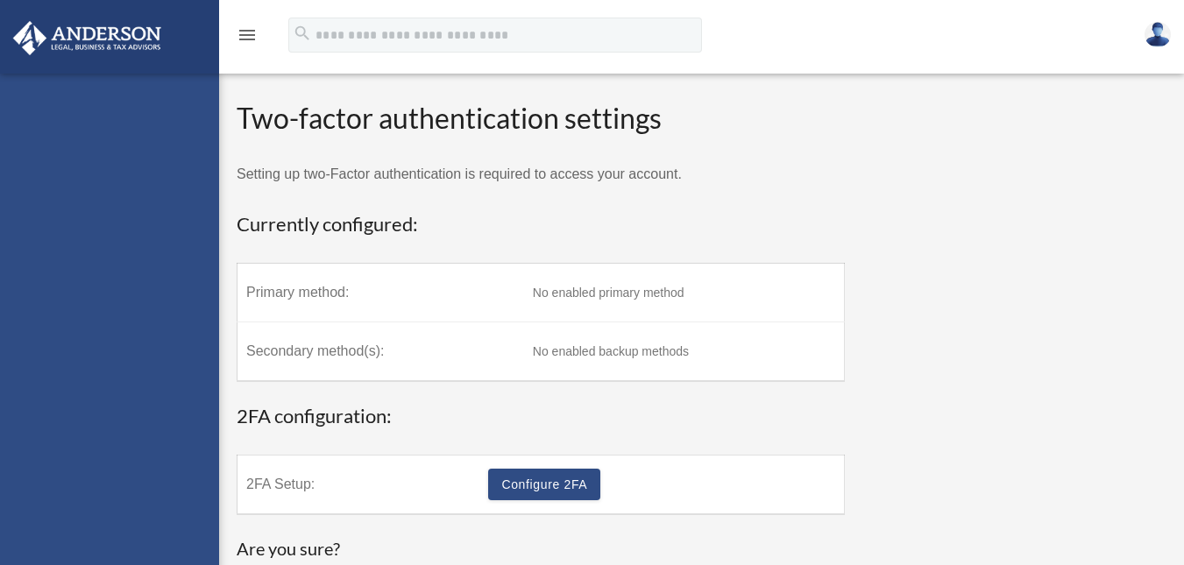
click at [548, 288] on td "No enabled primary method" at bounding box center [684, 293] width 321 height 59
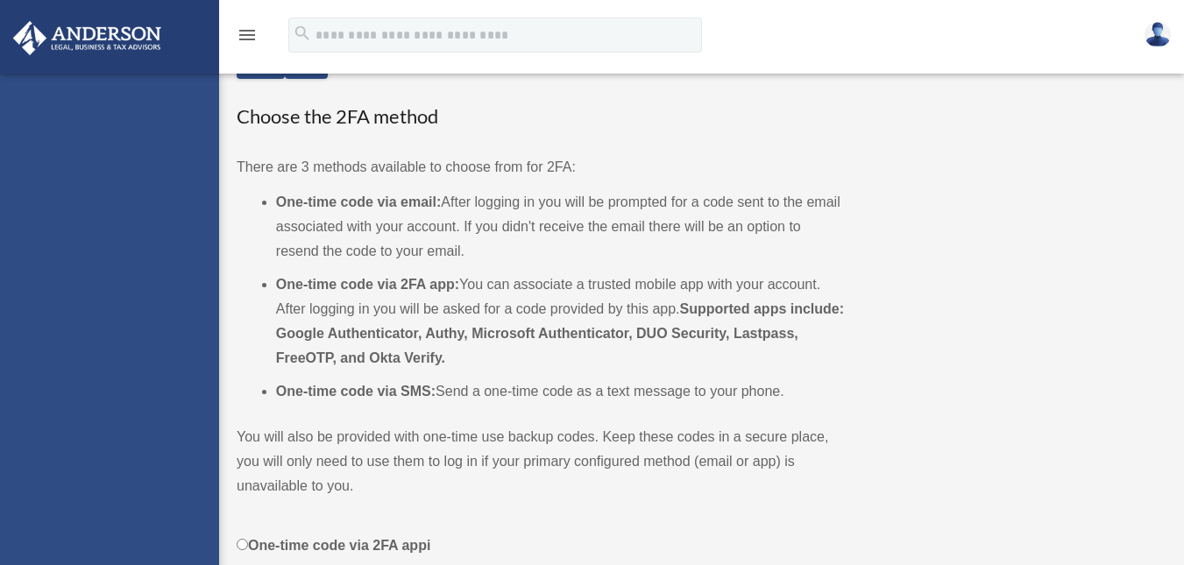
scroll to position [586, 0]
click at [494, 313] on li "One-time code via 2FA app: You can associate a trusted mobile app with your acc…" at bounding box center [560, 322] width 569 height 98
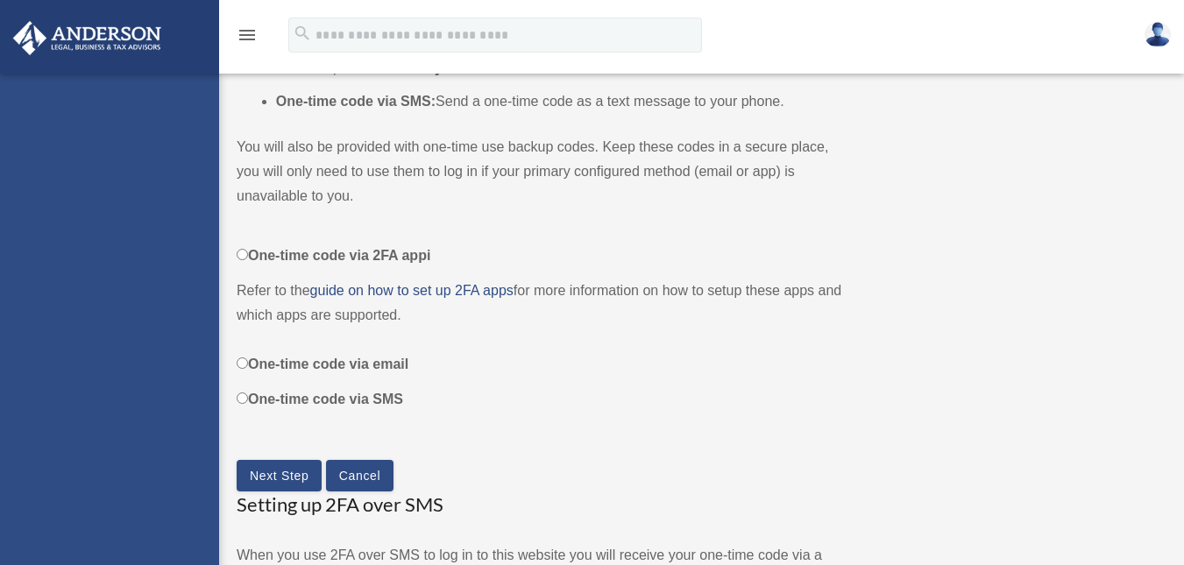
scroll to position [878, 0]
click at [250, 395] on label "One-time code via SMS" at bounding box center [541, 399] width 608 height 25
click at [293, 478] on link "Next Step" at bounding box center [279, 475] width 85 height 32
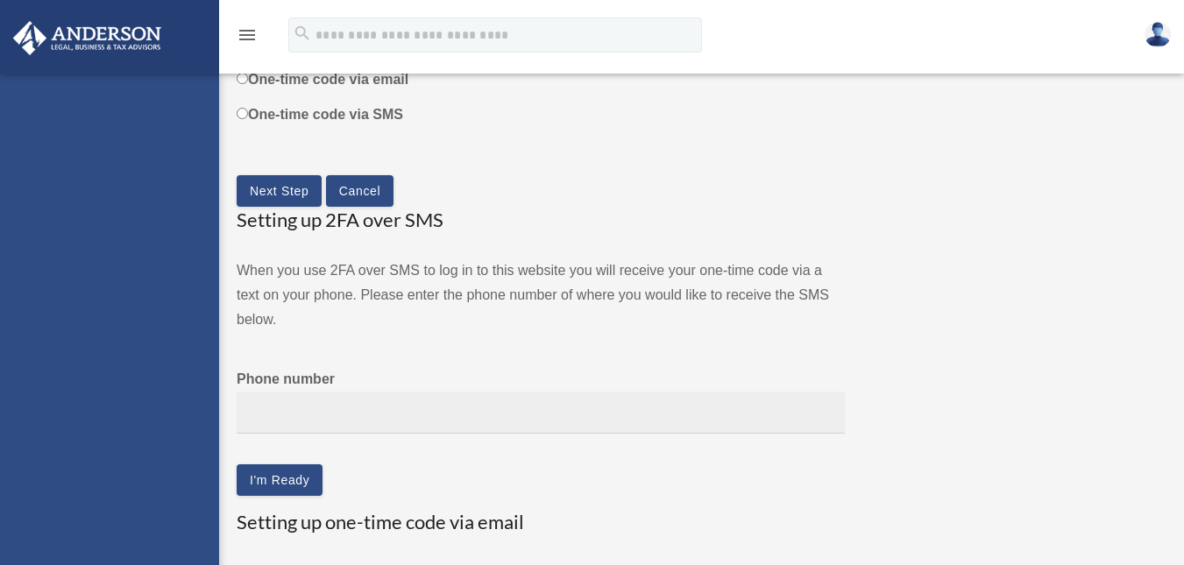
scroll to position [1163, 0]
click at [447, 411] on input "Phone number" at bounding box center [541, 412] width 608 height 43
type input "**********"
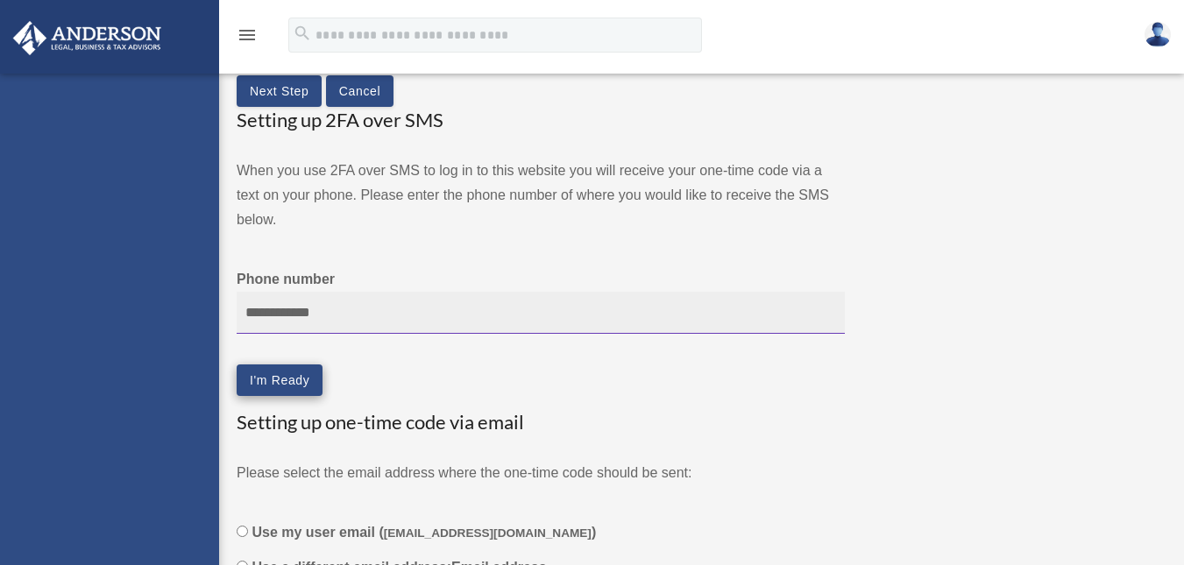
scroll to position [1263, 0]
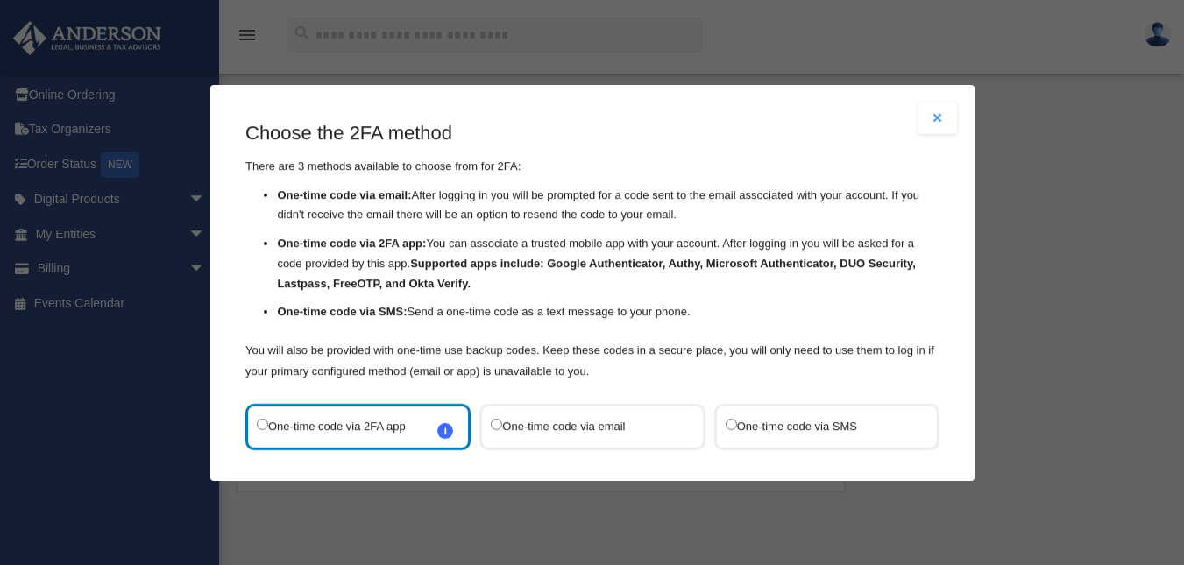
scroll to position [1, 0]
click at [731, 432] on label "One-time code via SMS" at bounding box center [817, 427] width 185 height 24
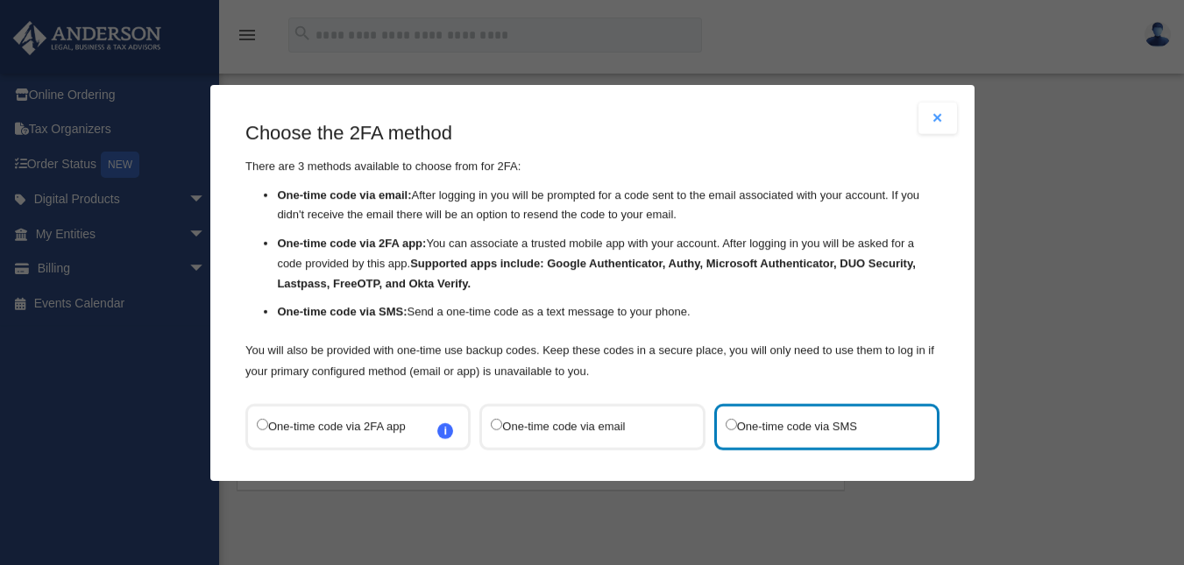
scroll to position [89, 0]
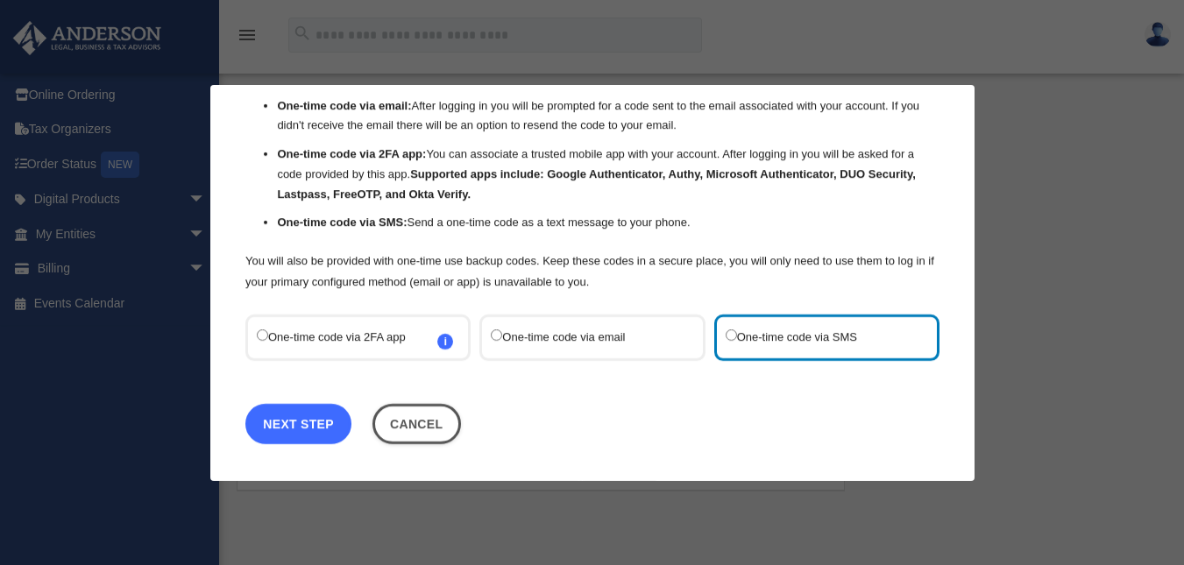
click at [301, 435] on link "Next Step" at bounding box center [298, 423] width 106 height 40
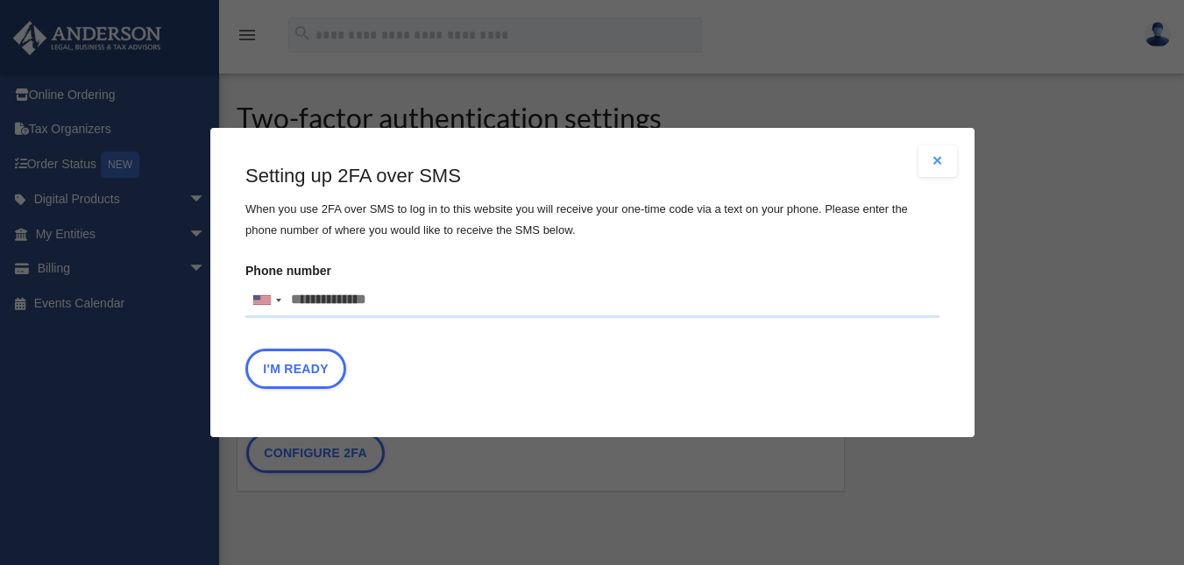
scroll to position [0, 0]
click at [329, 302] on input "Phone number United States +1 United Kingdom +44 Afghanistan (‫افغانستان‬‎) +93…" at bounding box center [592, 300] width 694 height 35
click at [309, 299] on input "Phone number United States +1 United Kingdom +44 Afghanistan (‫افغانستان‬‎) +93…" at bounding box center [592, 300] width 694 height 35
type input "**********"
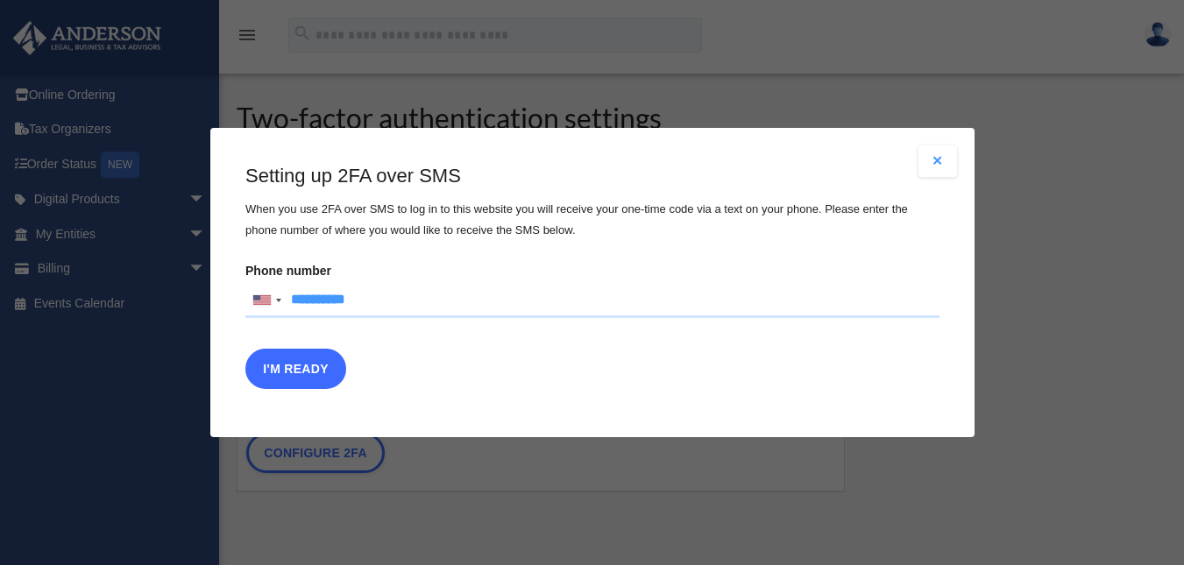
click at [323, 373] on button "I'm Ready" at bounding box center [295, 369] width 101 height 40
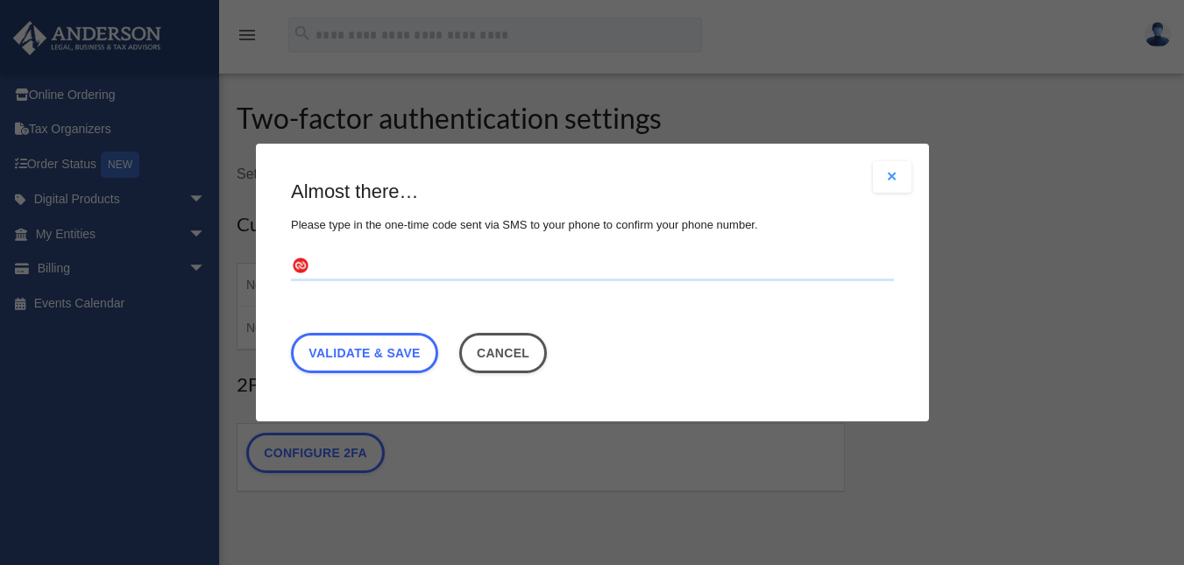
click at [357, 267] on input "text" at bounding box center [592, 267] width 603 height 28
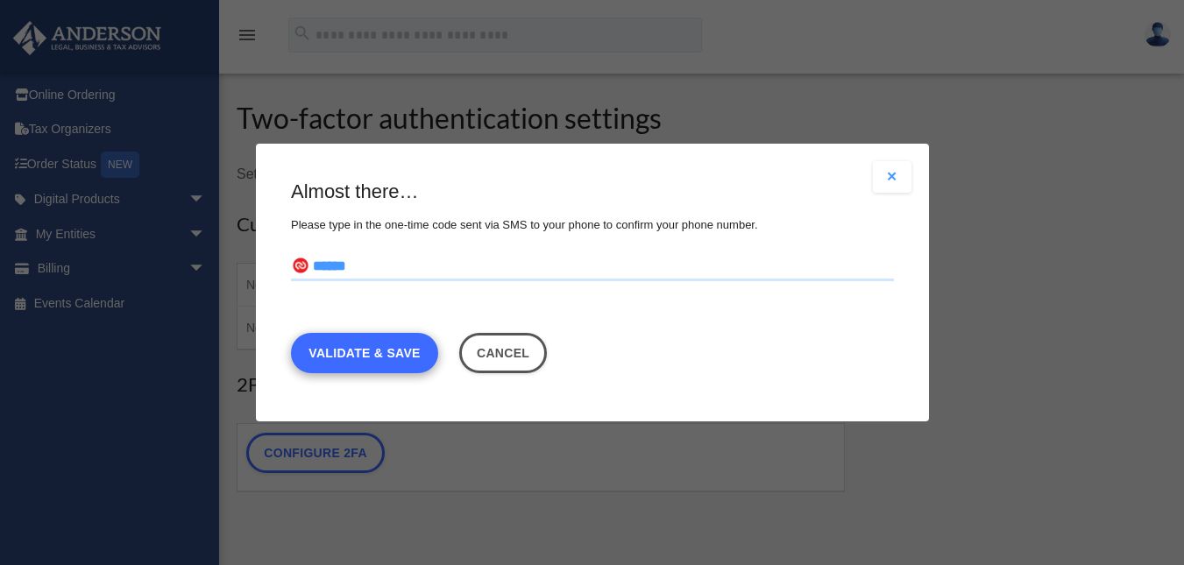
type input "******"
click at [380, 357] on link "Validate & Save" at bounding box center [364, 353] width 147 height 40
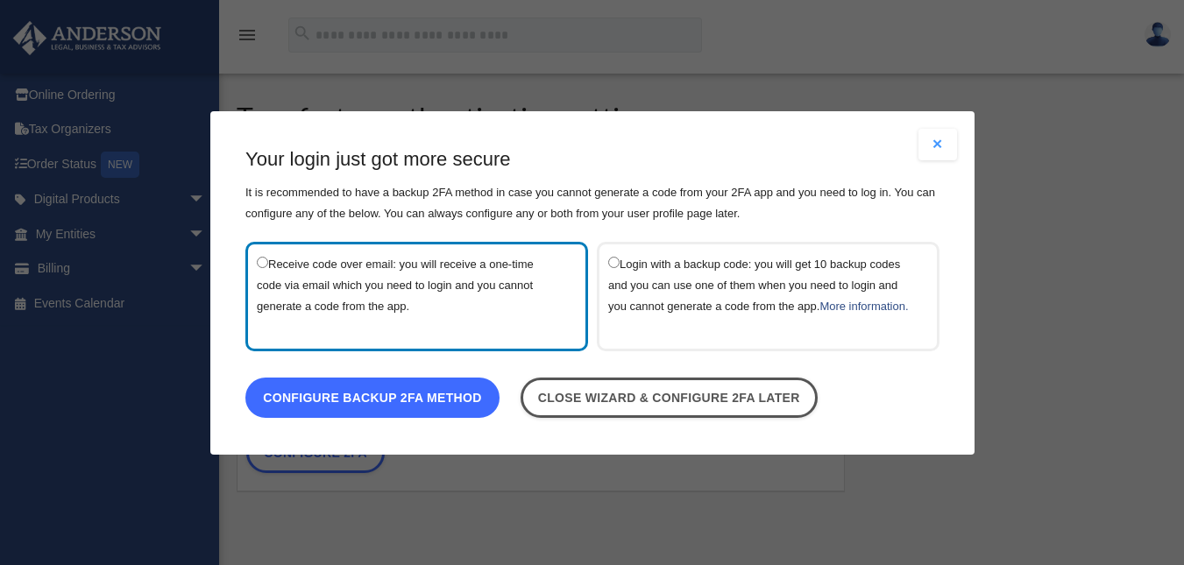
click at [404, 410] on link "Configure backup 2FA method" at bounding box center [372, 397] width 254 height 40
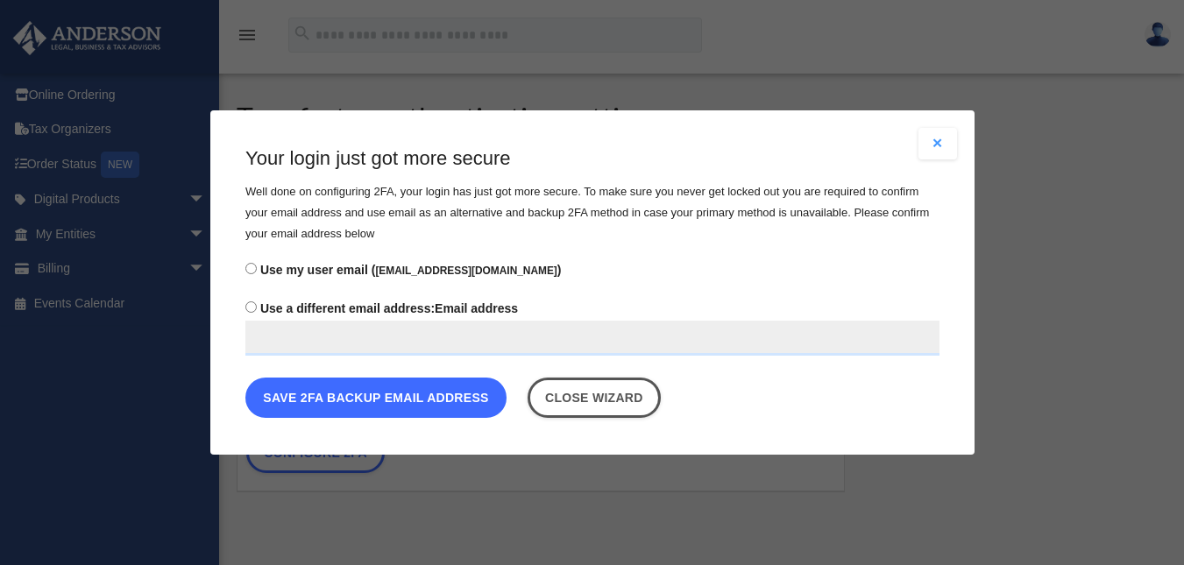
click at [380, 389] on button "Save 2FA backup email address" at bounding box center [375, 398] width 261 height 40
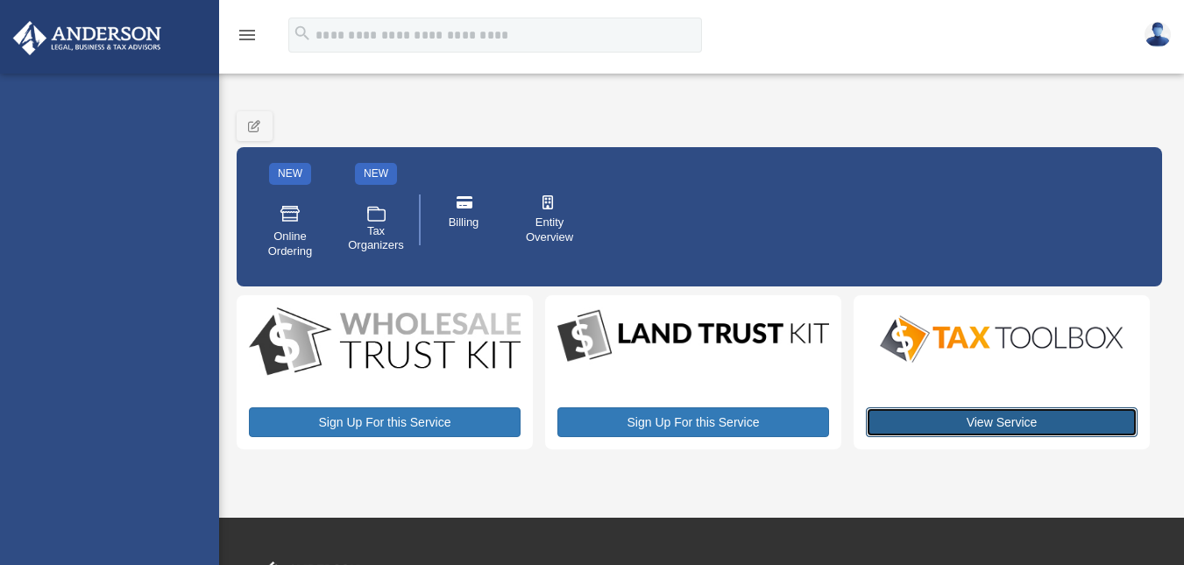
click at [936, 417] on link "View Service" at bounding box center [1002, 423] width 272 height 30
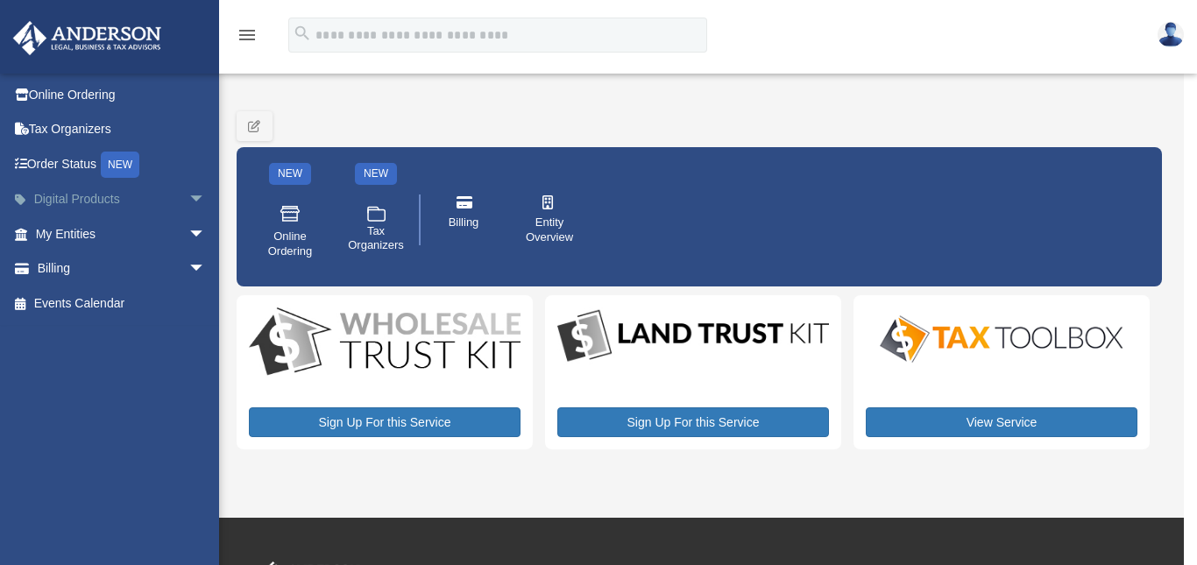
click at [188, 198] on span "arrow_drop_down" at bounding box center [205, 200] width 35 height 36
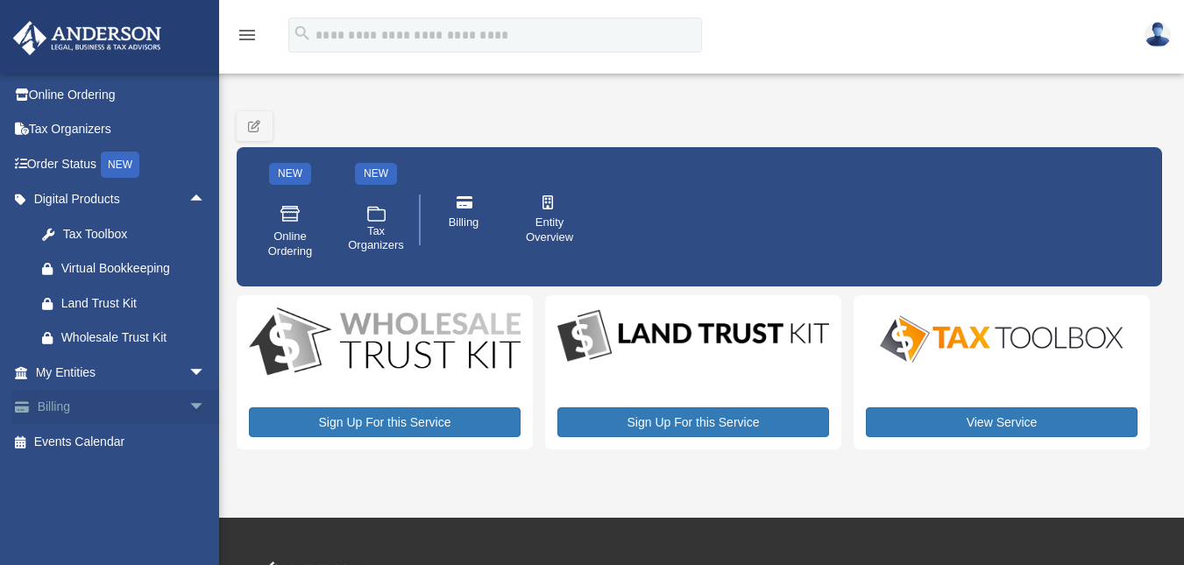
click at [188, 401] on span "arrow_drop_down" at bounding box center [205, 408] width 35 height 36
click at [143, 436] on link "$ Open Invoices" at bounding box center [129, 442] width 208 height 36
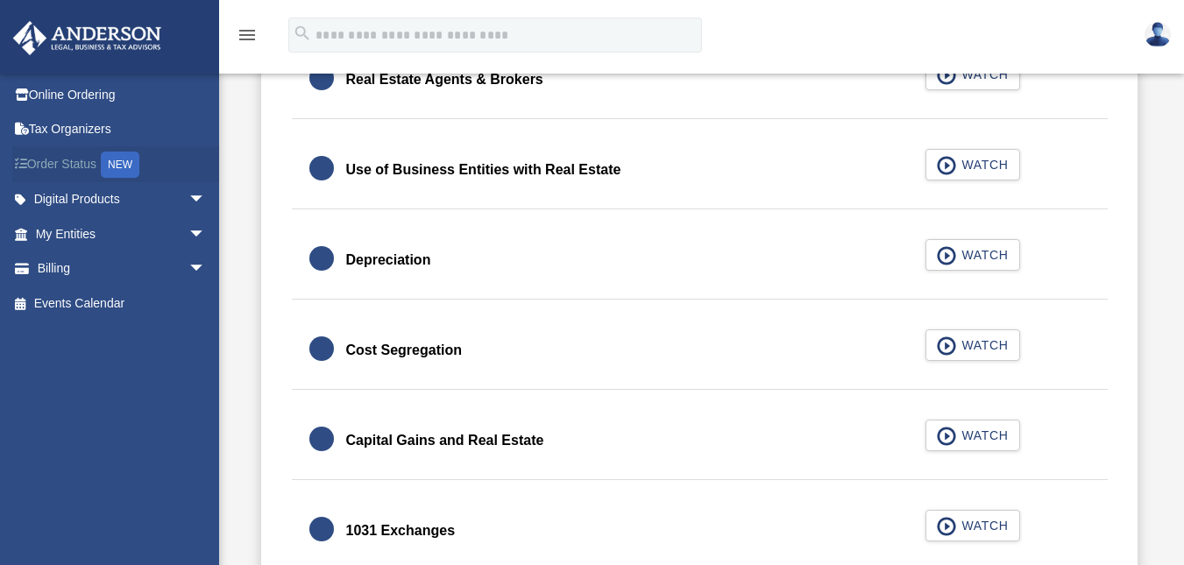
scroll to position [1632, 0]
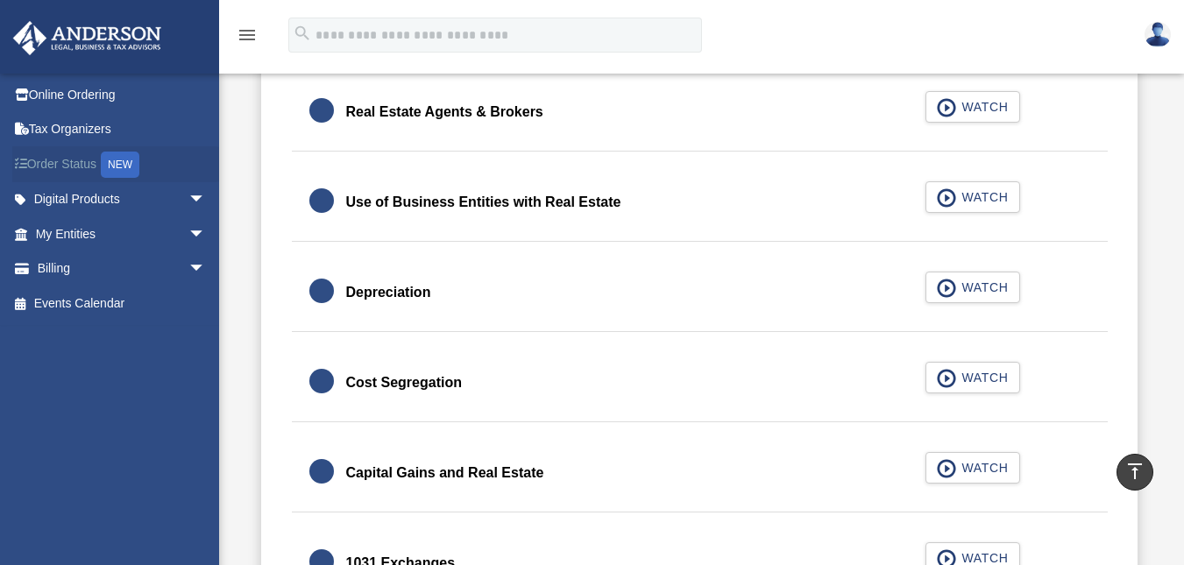
click at [125, 171] on div "NEW" at bounding box center [120, 165] width 39 height 26
click at [86, 166] on link "Order Status NEW" at bounding box center [122, 164] width 220 height 36
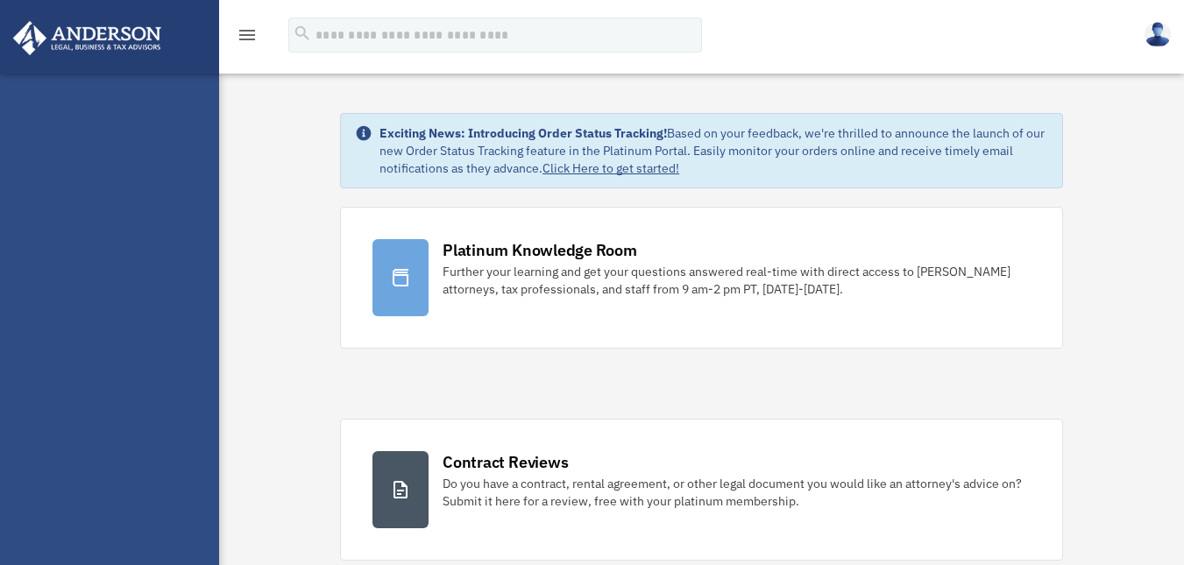
click at [243, 25] on icon "menu" at bounding box center [247, 35] width 21 height 21
click at [249, 43] on icon "menu" at bounding box center [247, 35] width 21 height 21
click at [1164, 30] on img at bounding box center [1158, 34] width 26 height 25
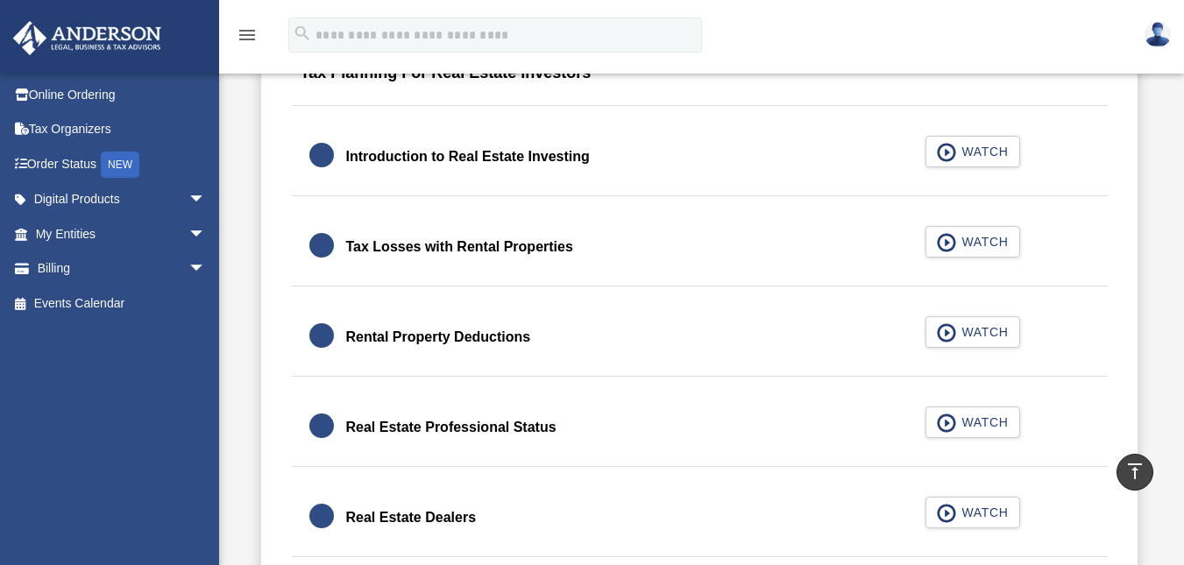
scroll to position [1137, 0]
click at [188, 237] on span "arrow_drop_down" at bounding box center [205, 234] width 35 height 36
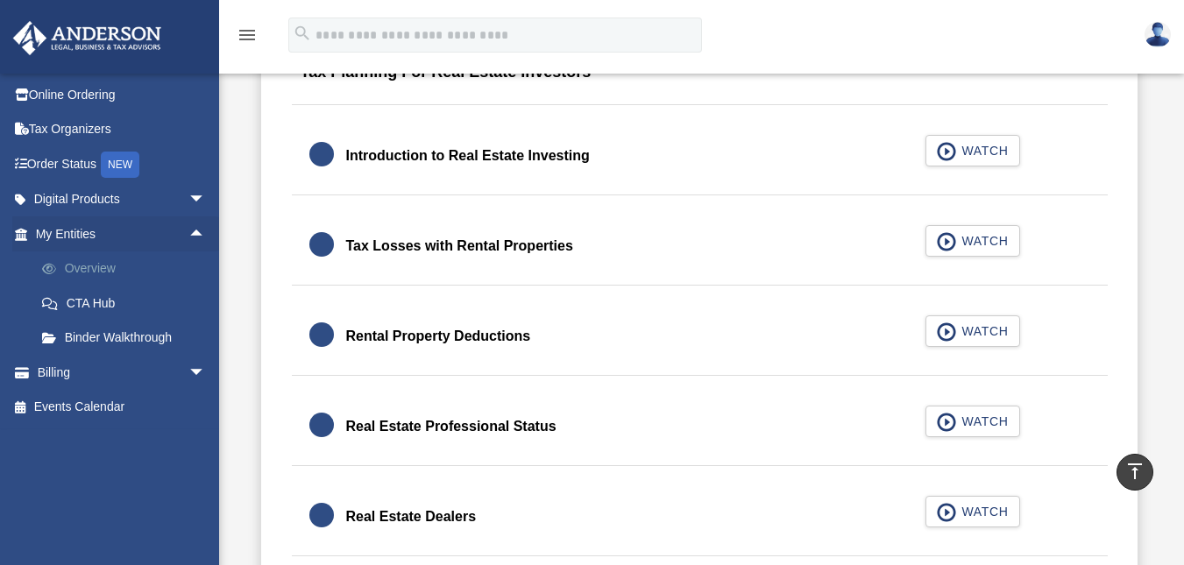
click at [108, 270] on link "Overview" at bounding box center [129, 269] width 208 height 35
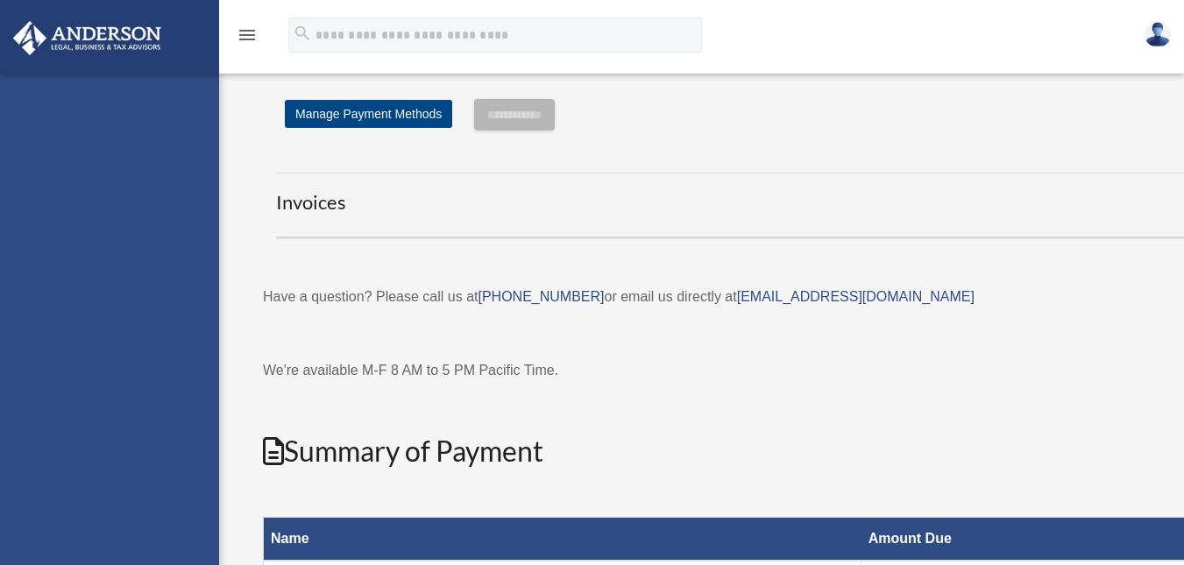
click at [247, 32] on icon "menu" at bounding box center [247, 35] width 21 height 21
click at [246, 37] on icon "menu" at bounding box center [247, 35] width 21 height 21
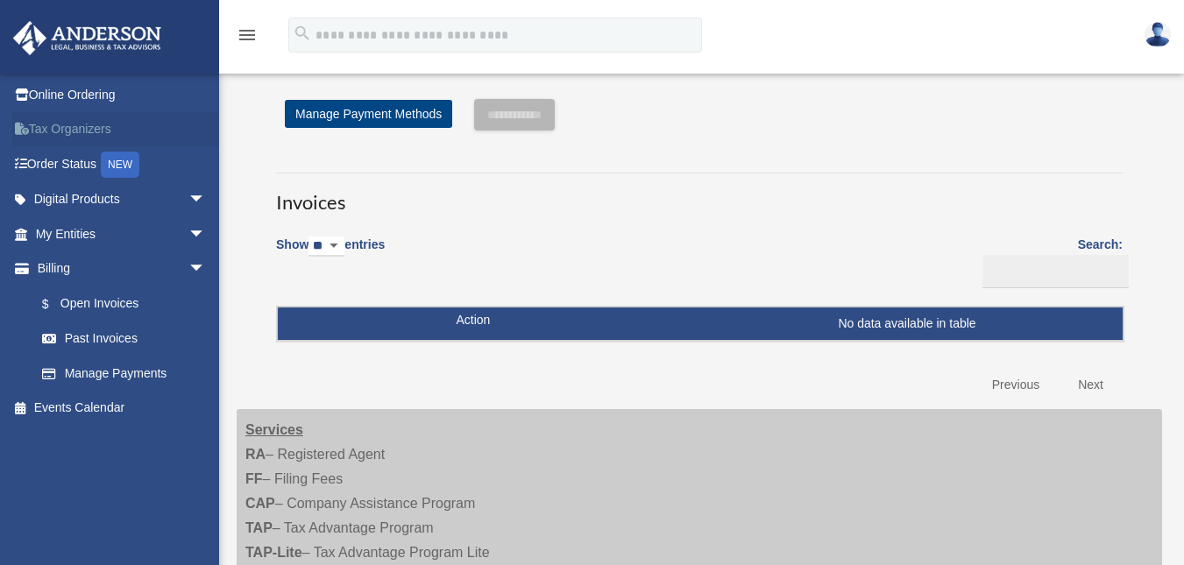
click at [94, 129] on link "Tax Organizers" at bounding box center [122, 129] width 220 height 35
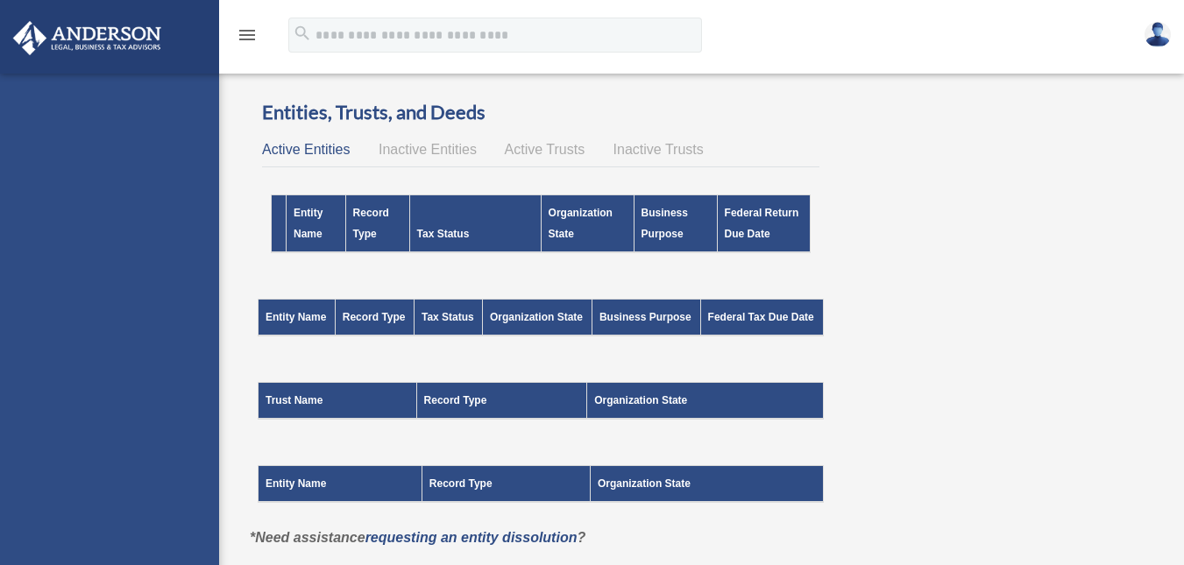
click at [108, 266] on div "[EMAIL_ADDRESS][DOMAIN_NAME] Sign Out [EMAIL_ADDRESS][DOMAIN_NAME] Online Order…" at bounding box center [109, 356] width 219 height 565
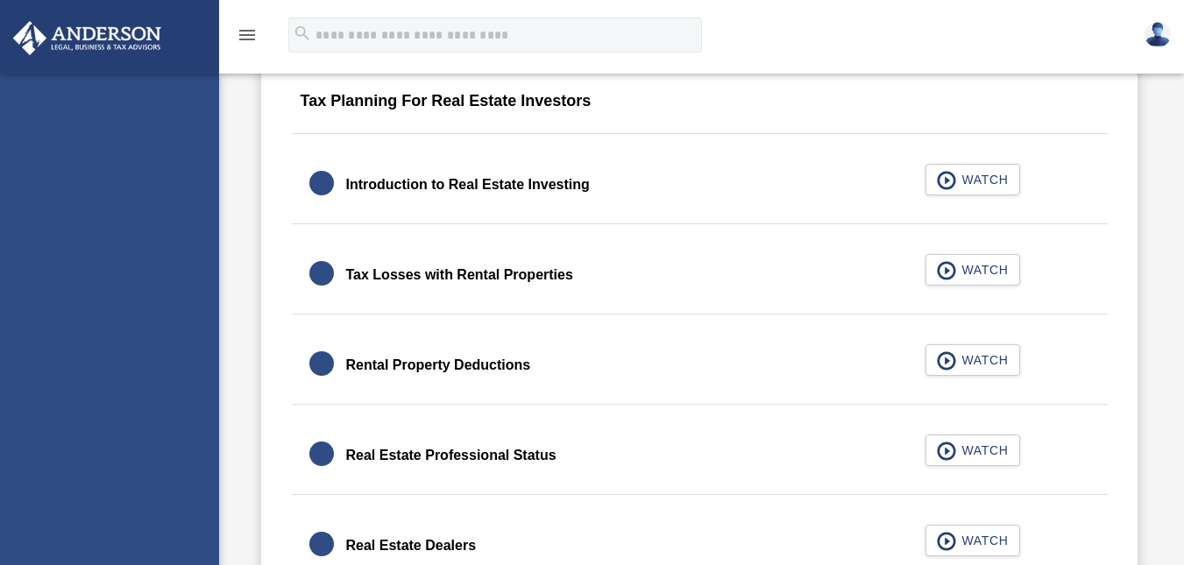
scroll to position [1105, 0]
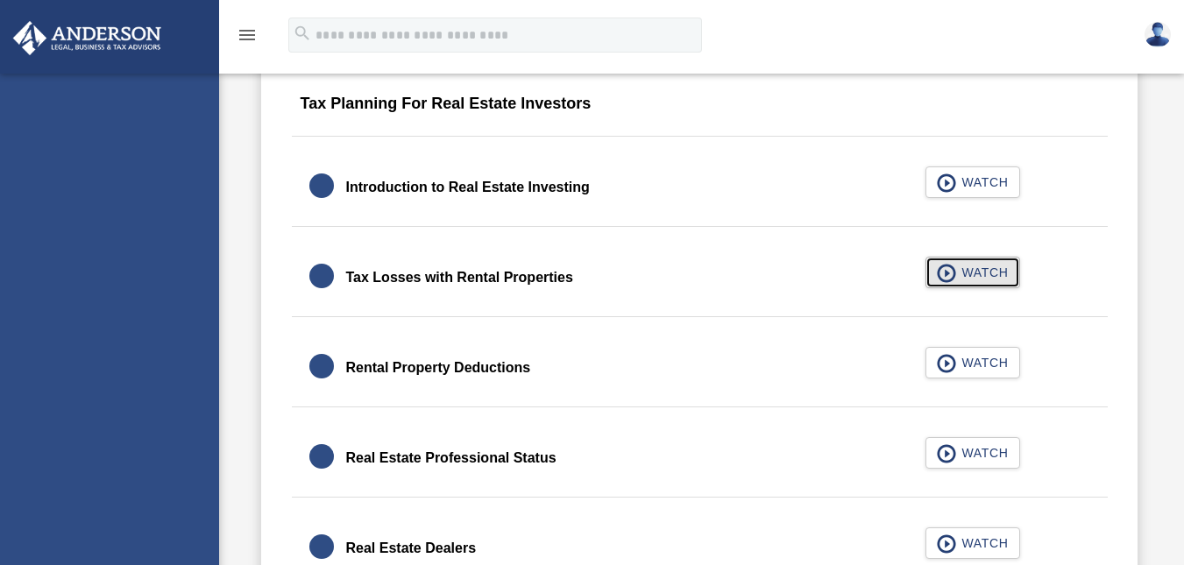
click at [1000, 273] on span "WATCH" at bounding box center [982, 273] width 52 height 18
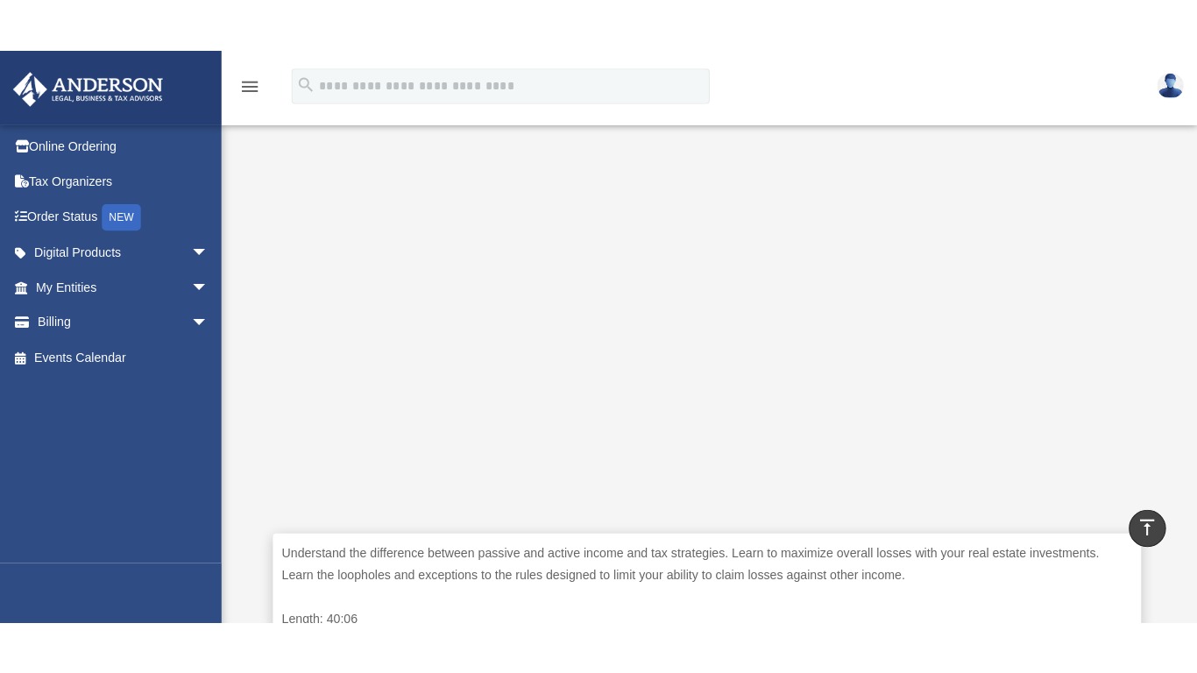
scroll to position [460, 0]
